Goal: Navigation & Orientation: Find specific page/section

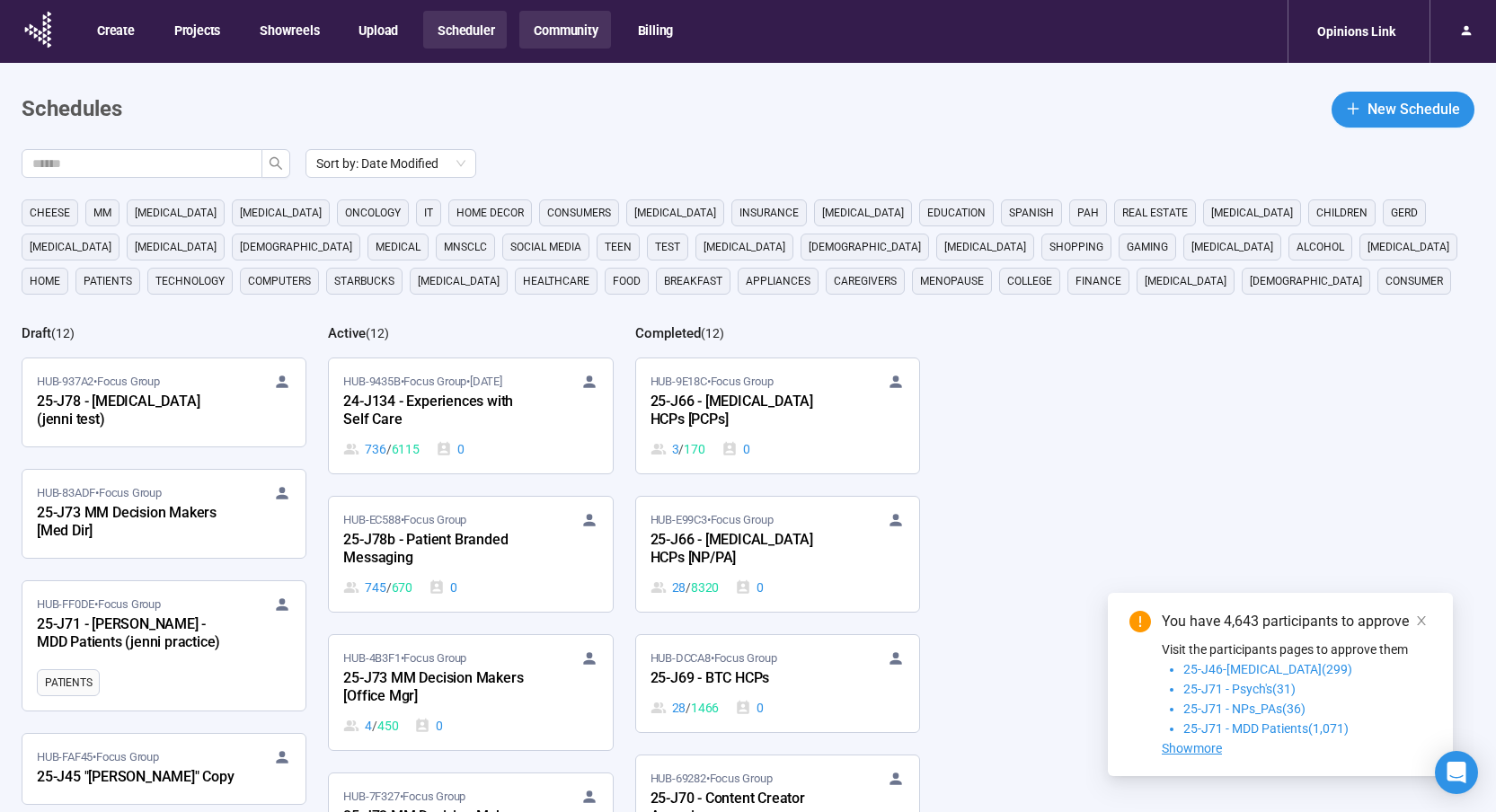
click at [536, 43] on button "Community" at bounding box center [565, 30] width 91 height 38
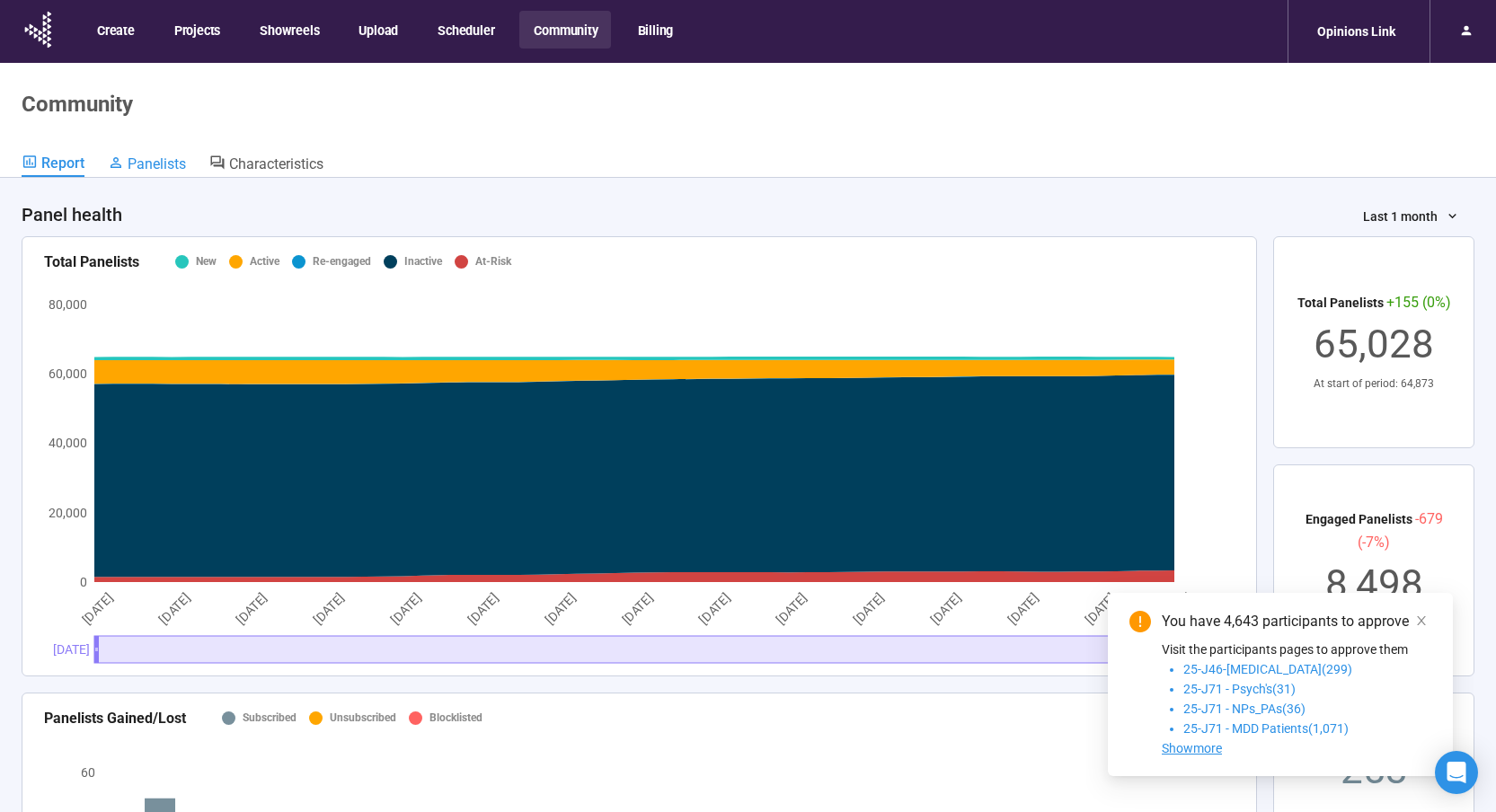
click at [165, 168] on span "Panelists" at bounding box center [157, 164] width 58 height 17
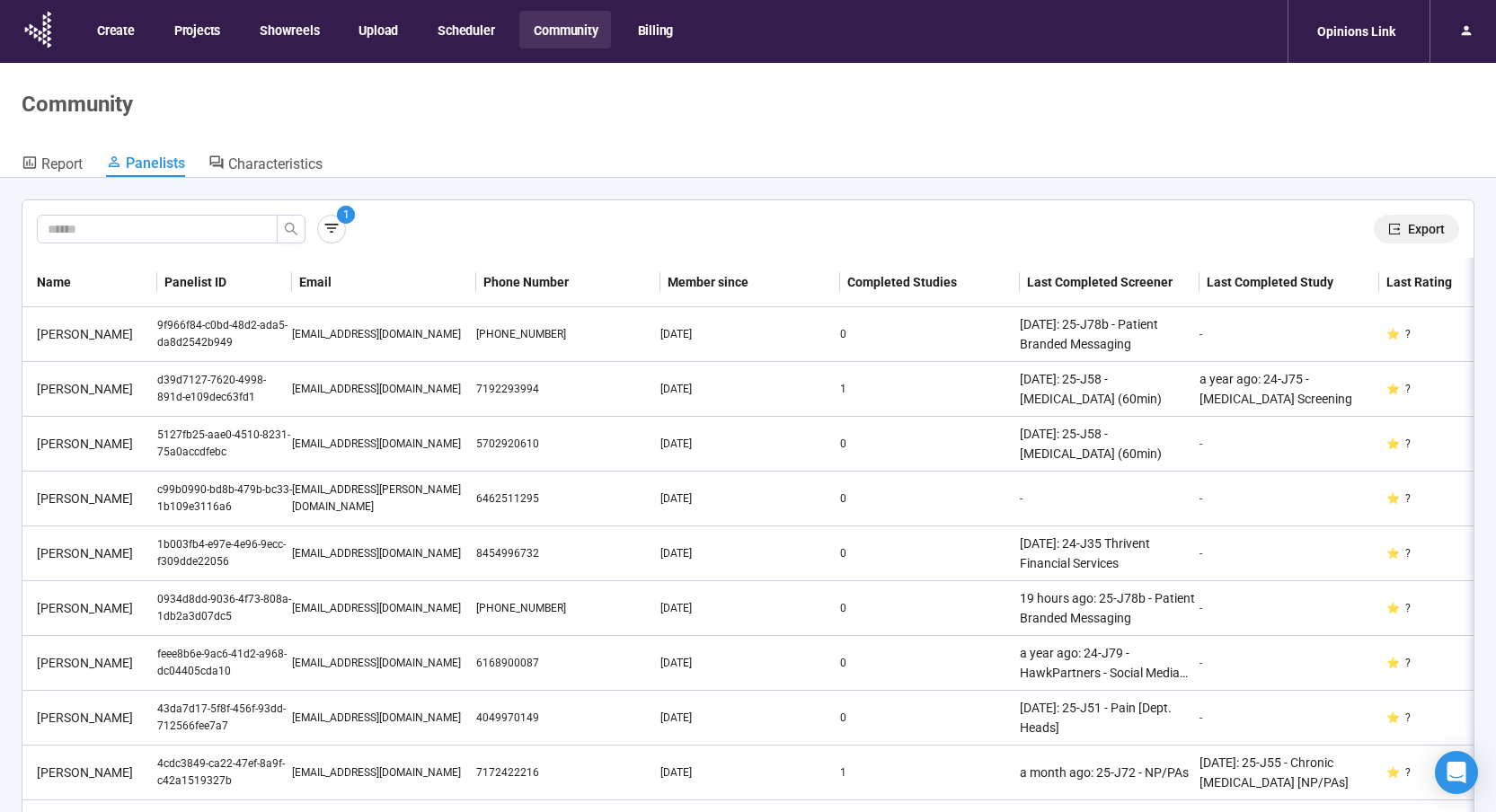
click at [1388, 232] on icon "export" at bounding box center [1394, 228] width 12 height 12
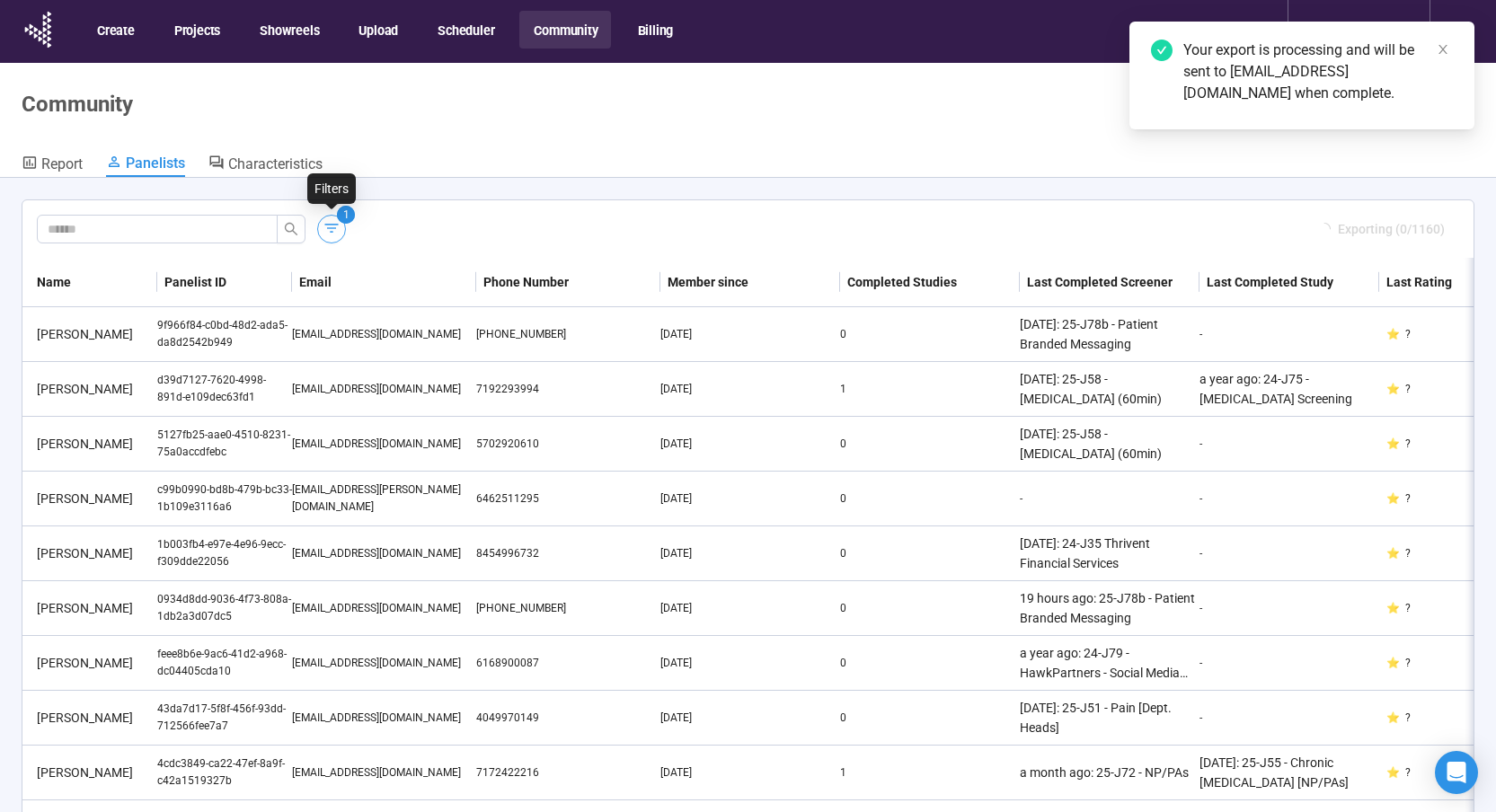
click at [325, 229] on icon "button" at bounding box center [331, 227] width 18 height 18
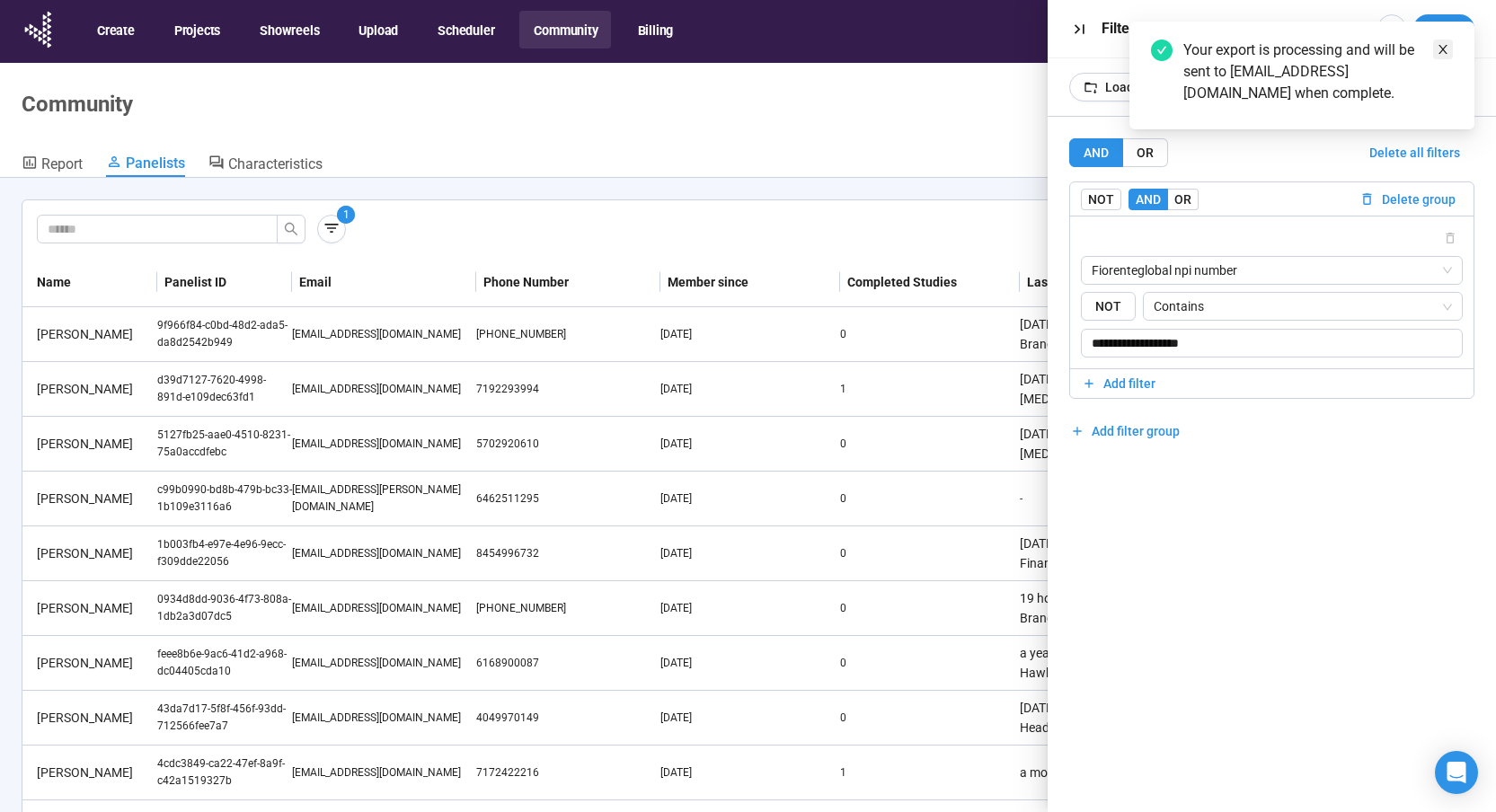
click at [1443, 51] on icon "close" at bounding box center [1443, 49] width 12 height 12
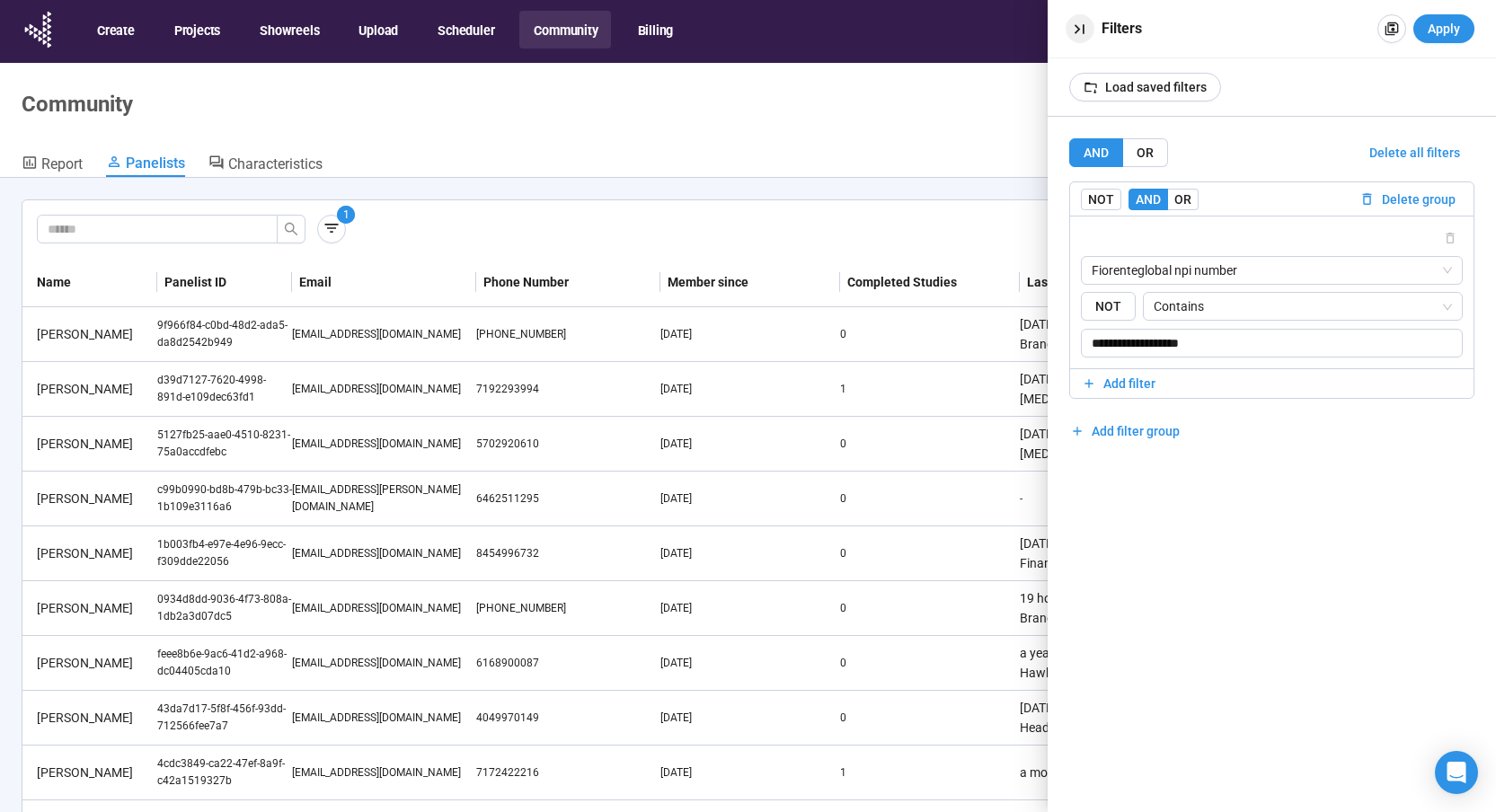
click at [1077, 27] on icon "button" at bounding box center [1079, 30] width 19 height 19
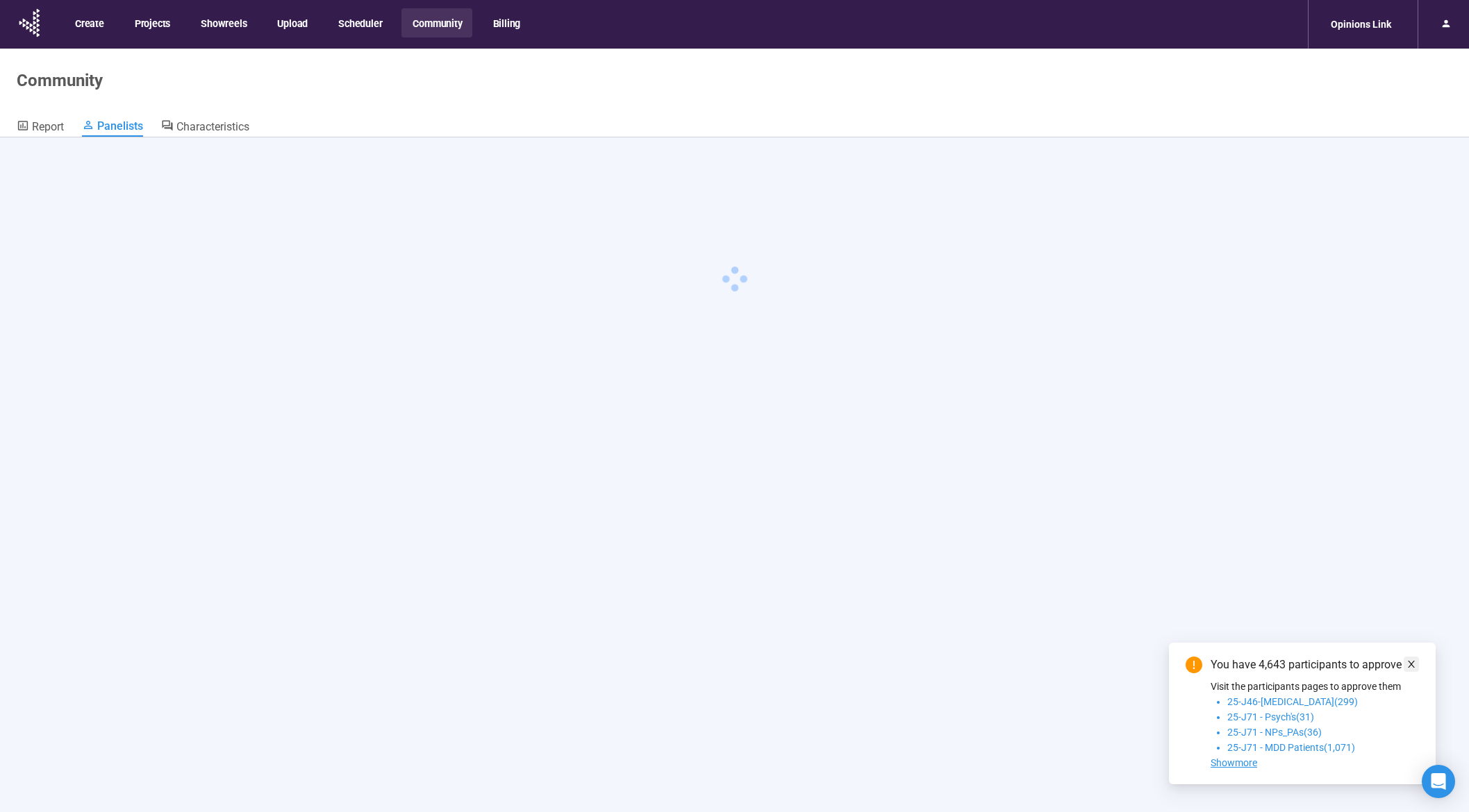
click at [1411, 664] on icon "close" at bounding box center [1411, 664] width 7 height 7
